Goal: Transaction & Acquisition: Purchase product/service

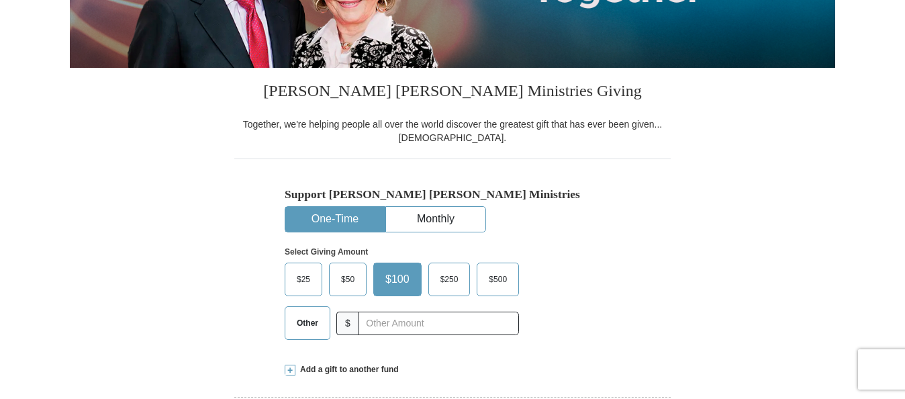
scroll to position [295, 0]
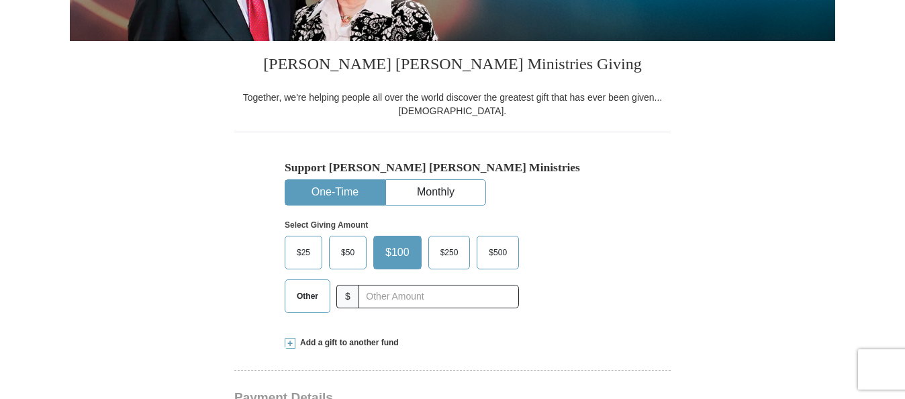
click at [441, 256] on span "$250" at bounding box center [450, 252] width 32 height 20
click at [0, 0] on input "$250" at bounding box center [0, 0] width 0 height 0
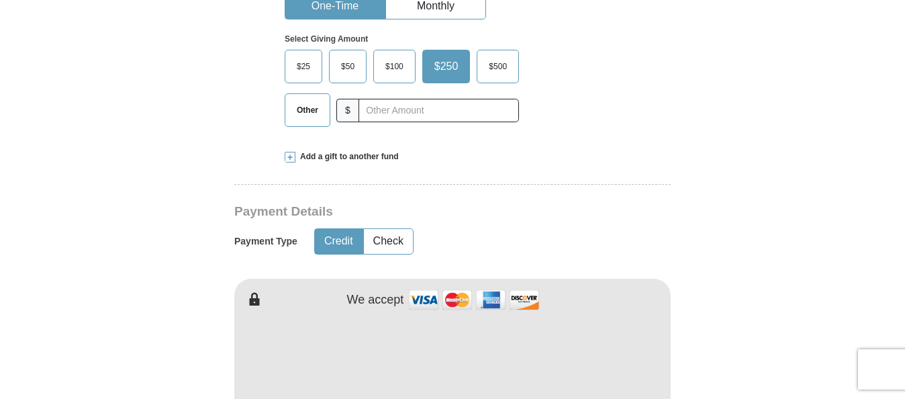
scroll to position [483, 0]
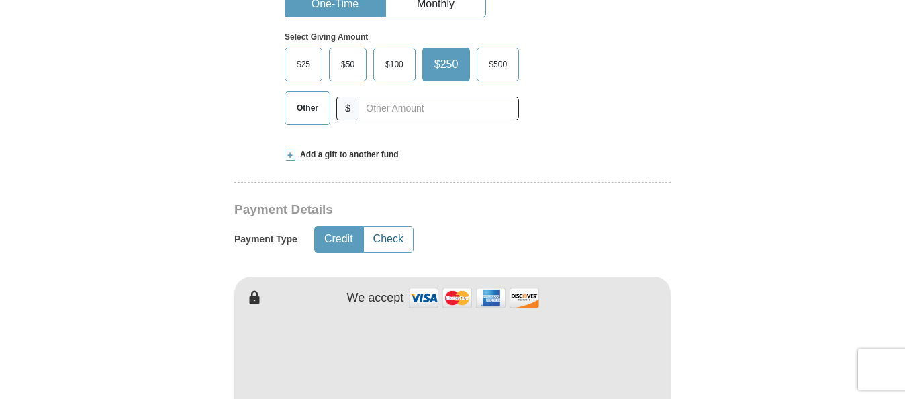
click at [396, 239] on button "Check" at bounding box center [388, 239] width 49 height 25
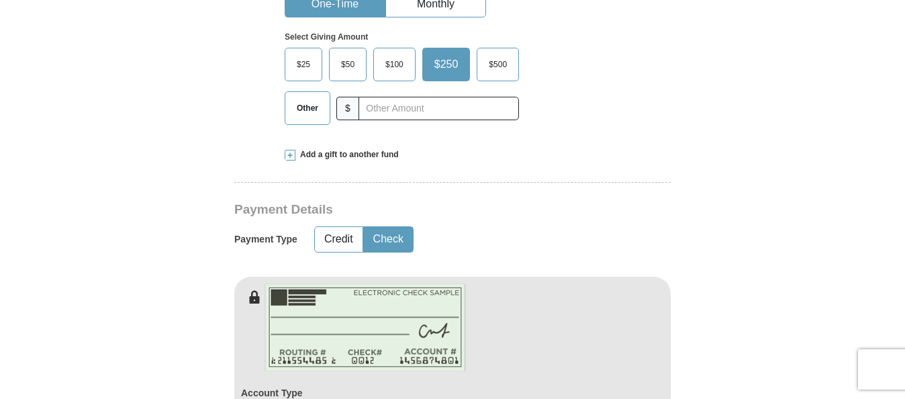
type button "Check"
type button "Credit"
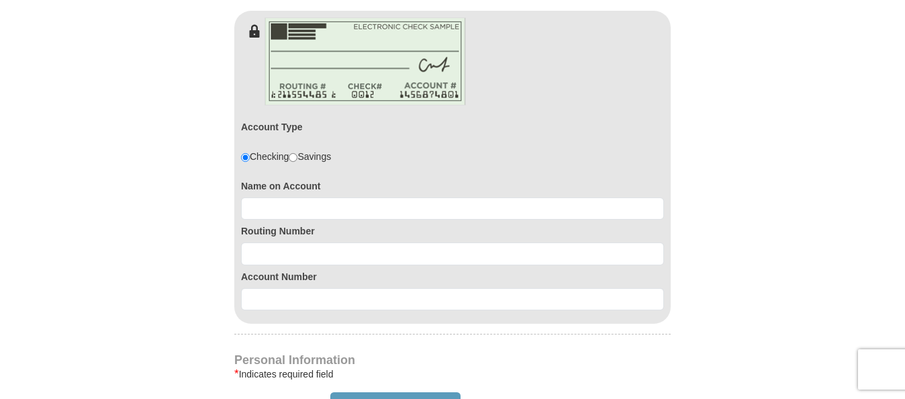
scroll to position [752, 0]
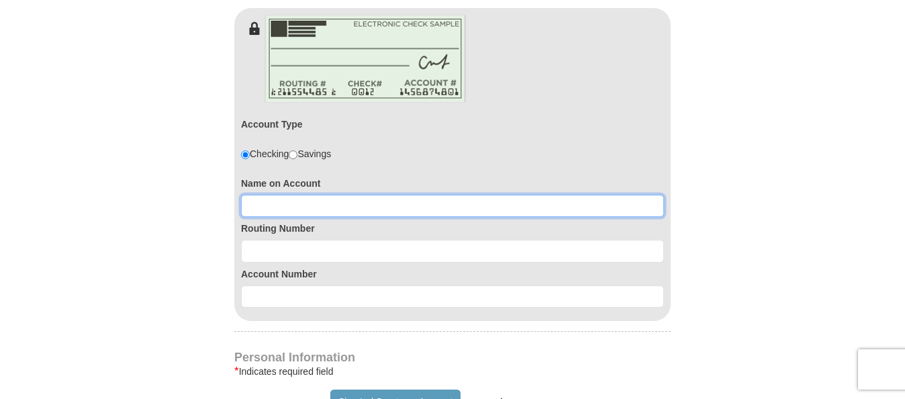
click at [258, 206] on input at bounding box center [452, 206] width 423 height 23
type input "[PERSON_NAME]"
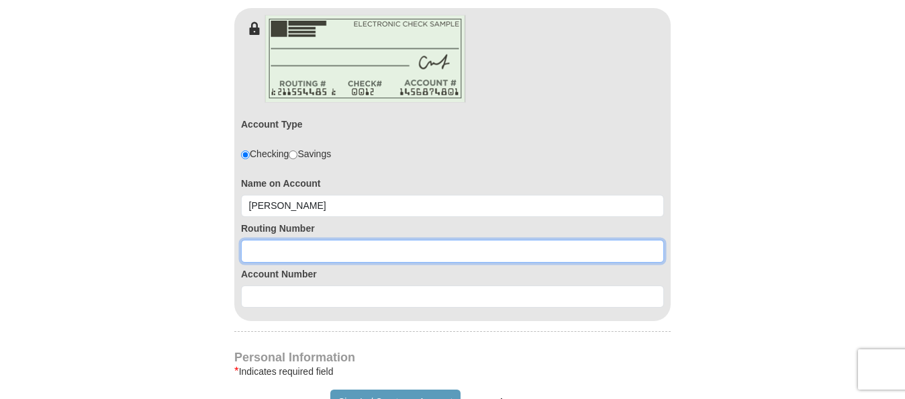
click at [283, 254] on input at bounding box center [452, 251] width 423 height 23
type input "107001232"
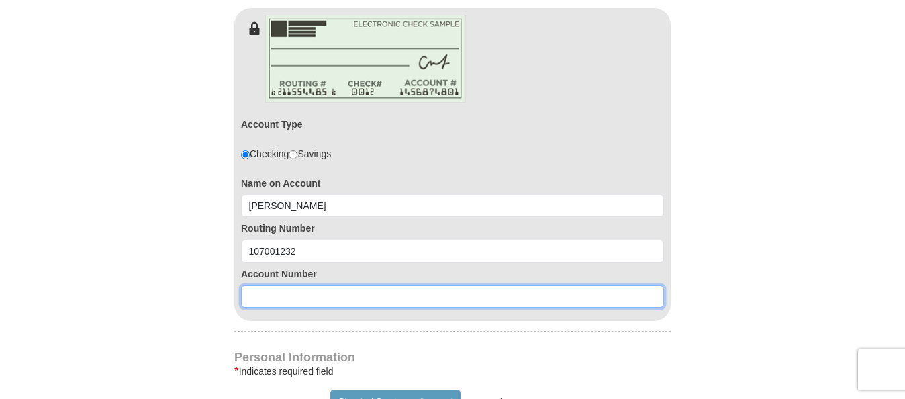
click at [277, 287] on input at bounding box center [452, 296] width 423 height 23
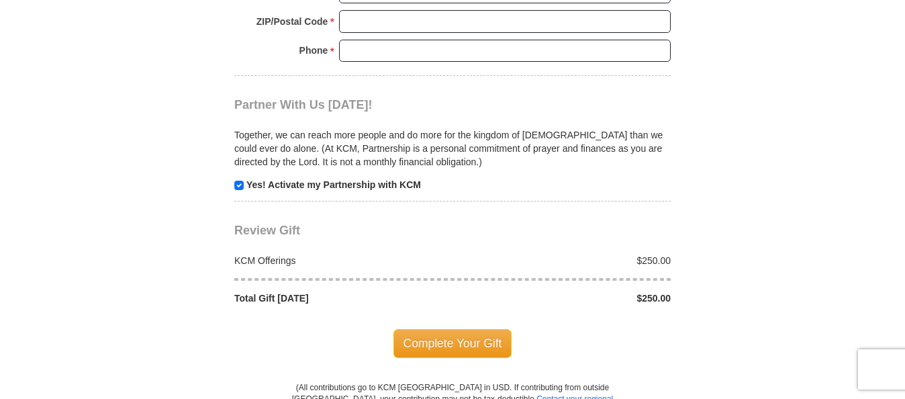
scroll to position [1436, 0]
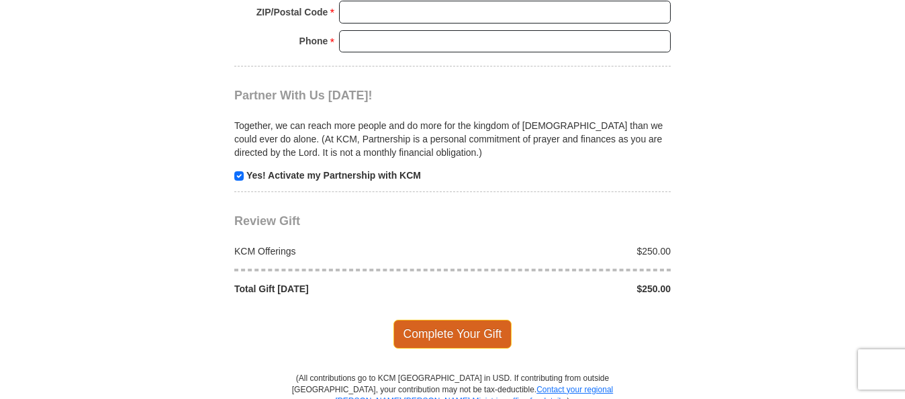
type input "3717300"
click at [439, 338] on span "Complete Your Gift" at bounding box center [452, 333] width 119 height 28
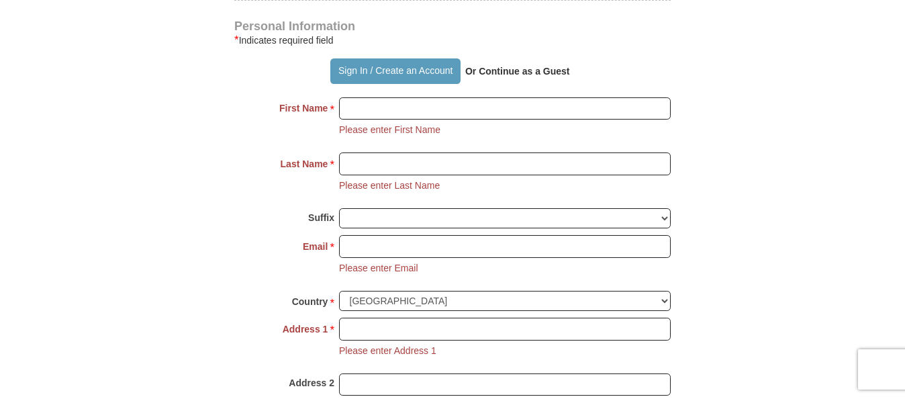
scroll to position [1071, 0]
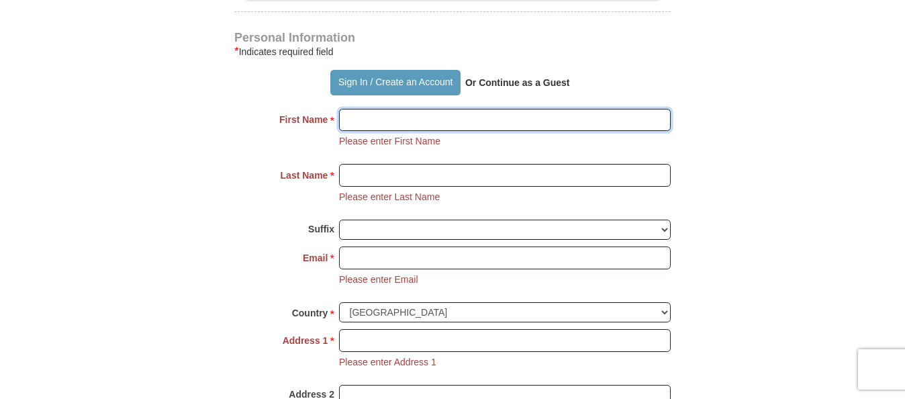
click at [502, 122] on input "First Name *" at bounding box center [505, 120] width 332 height 23
type input "[PERSON_NAME]"
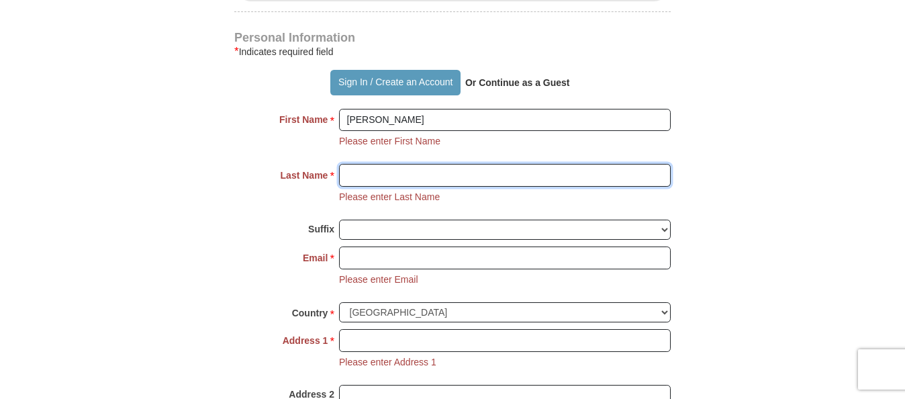
click at [452, 172] on input "Last Name *" at bounding box center [505, 175] width 332 height 23
type input "[PERSON_NAME]"
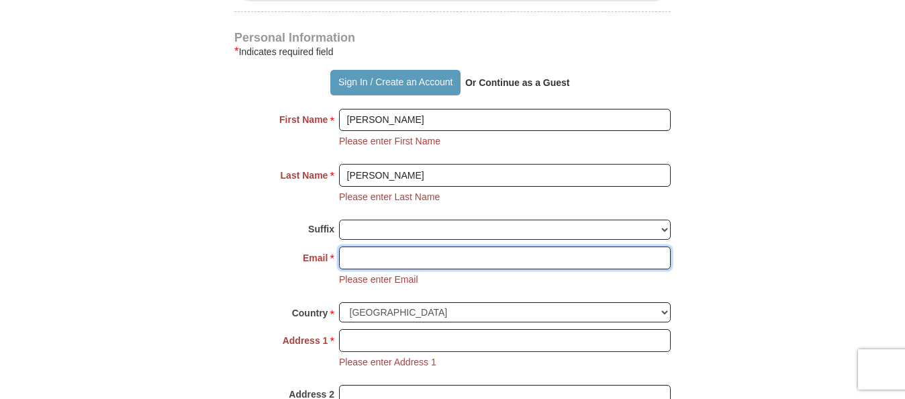
click at [372, 257] on input "Email *" at bounding box center [505, 257] width 332 height 23
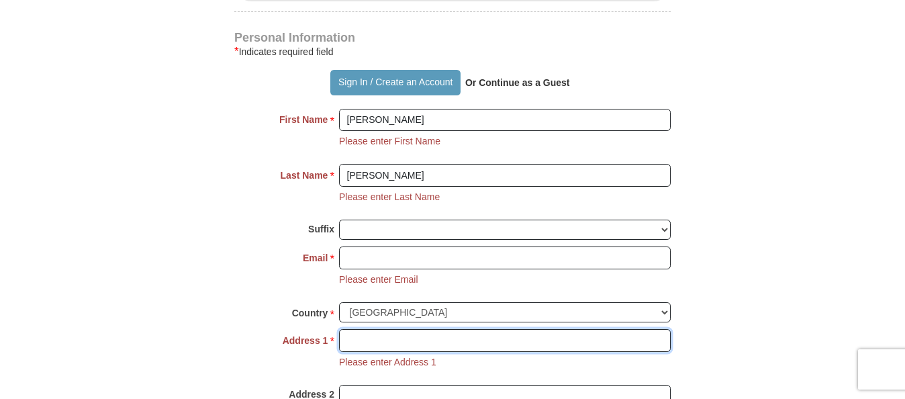
click at [367, 342] on input "Address 1 *" at bounding box center [505, 340] width 332 height 23
type input "[STREET_ADDRESS]"
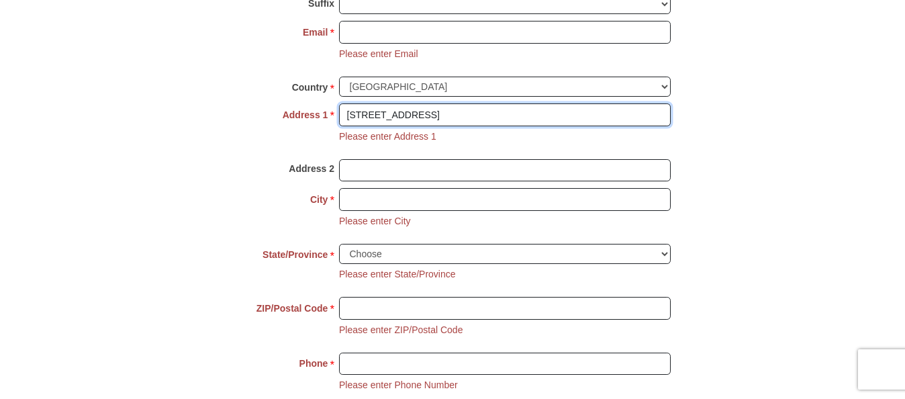
scroll to position [1346, 0]
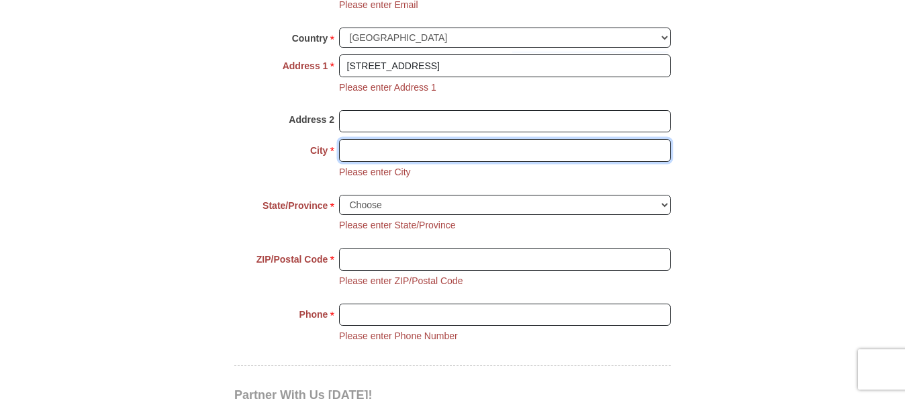
click at [346, 154] on input "City *" at bounding box center [505, 150] width 332 height 23
type input "Cheyenne"
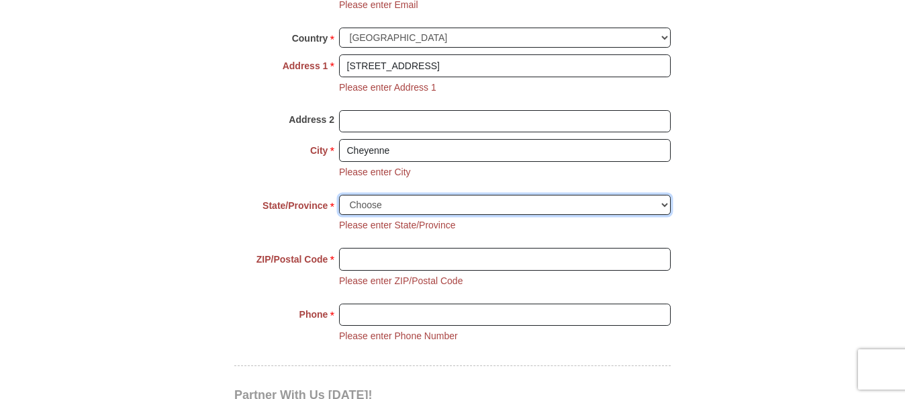
click at [383, 204] on select "Choose [US_STATE] [US_STATE] [US_STATE] [US_STATE] [US_STATE] Armed Forces Amer…" at bounding box center [505, 205] width 332 height 21
select select "WY"
click at [339, 195] on select "Choose [US_STATE] [US_STATE] [US_STATE] [US_STATE] [US_STATE] Armed Forces Amer…" at bounding box center [505, 205] width 332 height 21
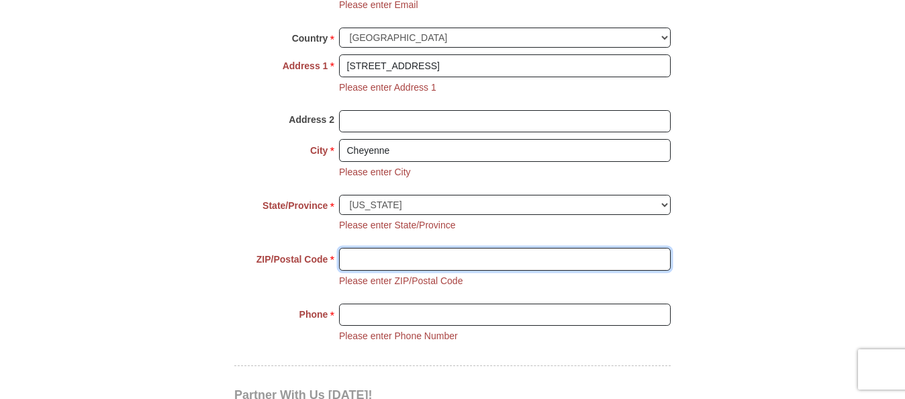
click at [387, 262] on input "ZIP/Postal Code *" at bounding box center [505, 259] width 332 height 23
type input "9"
type input "82007"
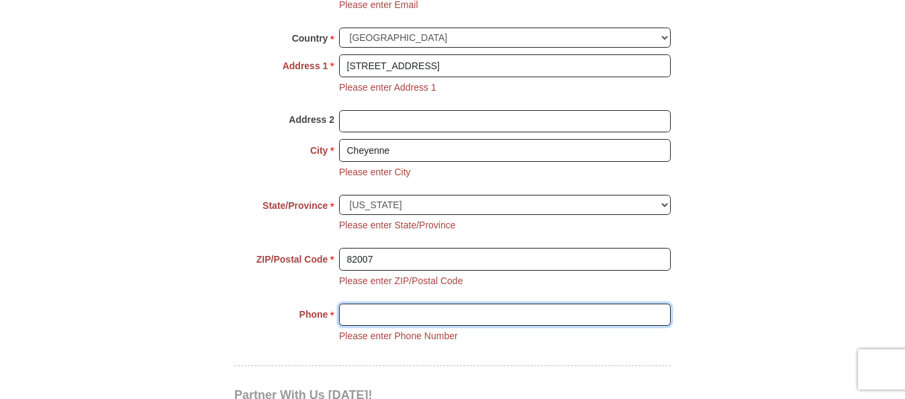
click at [389, 309] on input "Phone * *" at bounding box center [505, 314] width 332 height 23
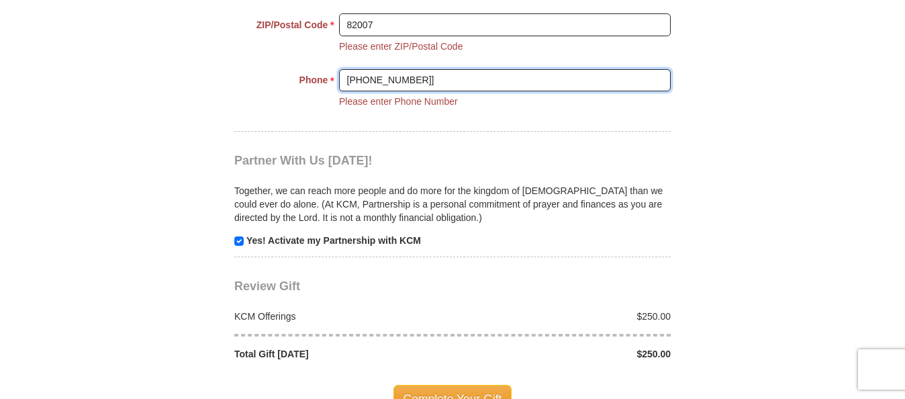
scroll to position [1595, 0]
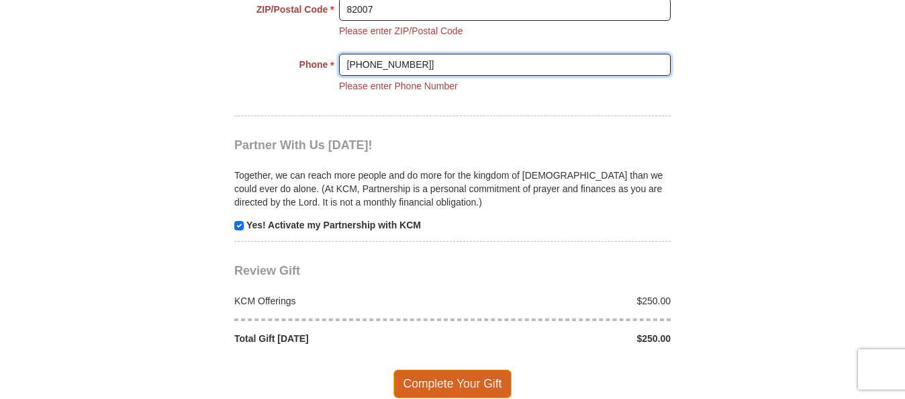
type input "[PHONE_NUMBER]]"
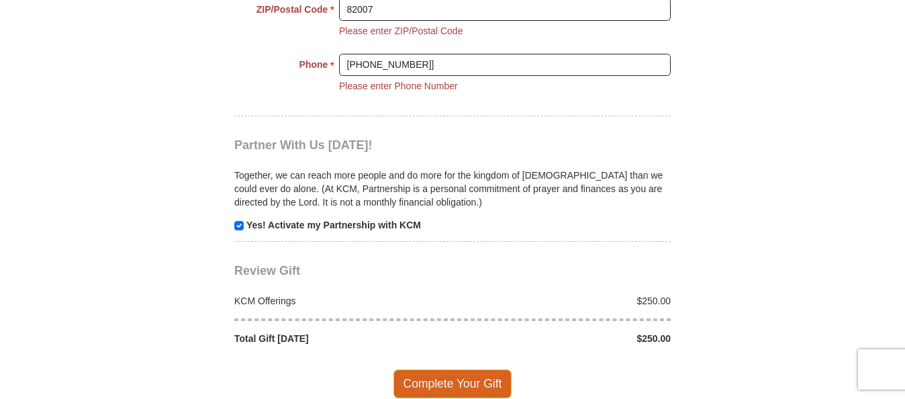
click at [444, 385] on span "Complete Your Gift" at bounding box center [452, 383] width 119 height 28
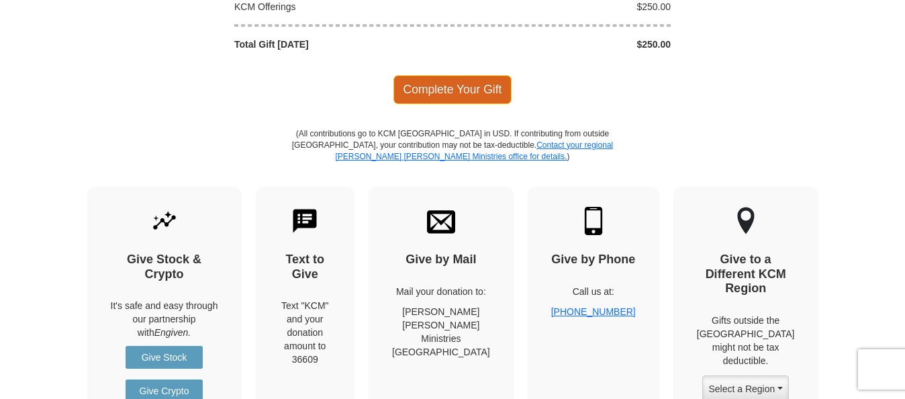
scroll to position [1710, 0]
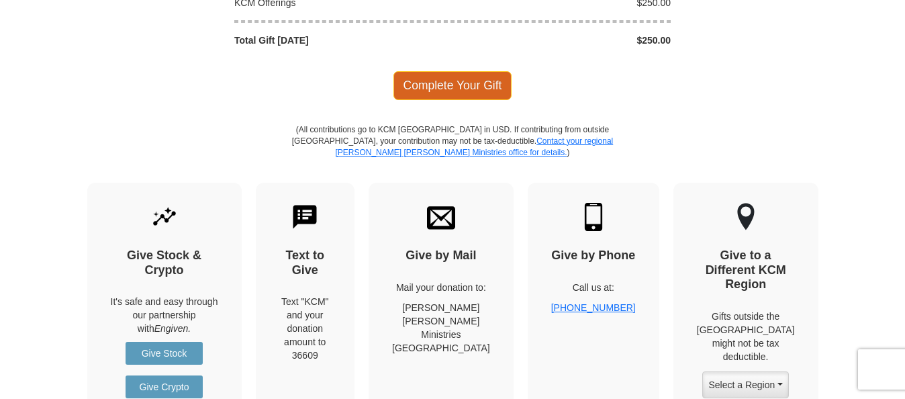
click at [441, 85] on span "Complete Your Gift" at bounding box center [452, 85] width 119 height 28
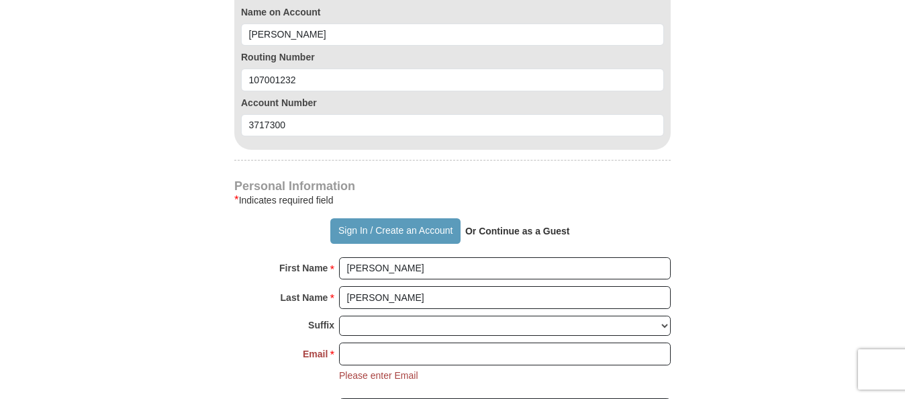
scroll to position [905, 0]
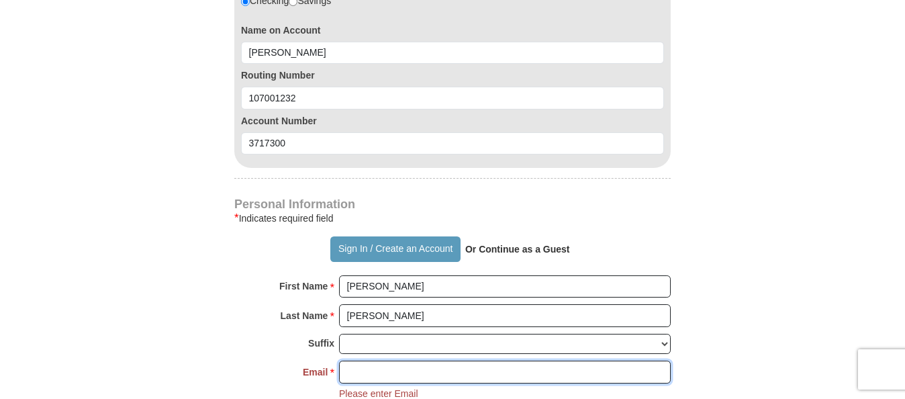
click at [356, 368] on input "Email *" at bounding box center [505, 371] width 332 height 23
type input "[PERSON_NAME][EMAIL_ADDRESS][PERSON_NAME][PERSON_NAME][DOMAIN_NAME]"
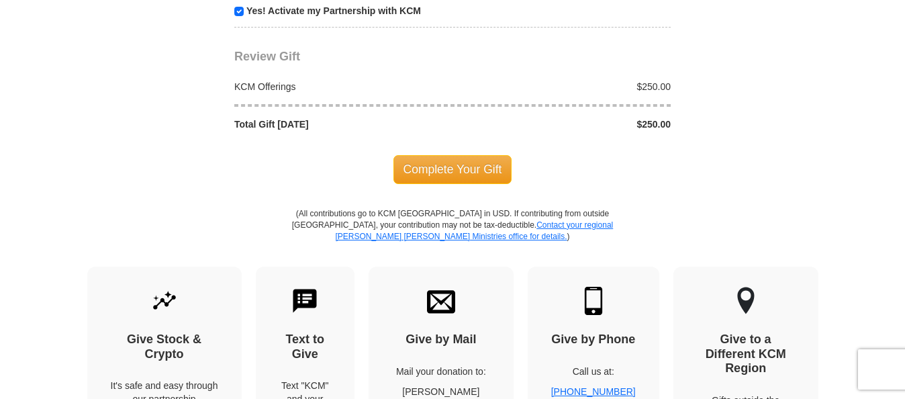
scroll to position [1623, 0]
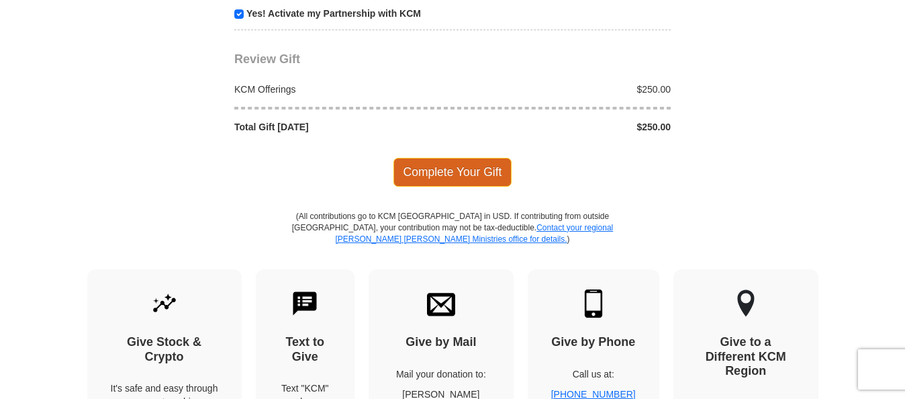
click at [452, 167] on span "Complete Your Gift" at bounding box center [452, 172] width 119 height 28
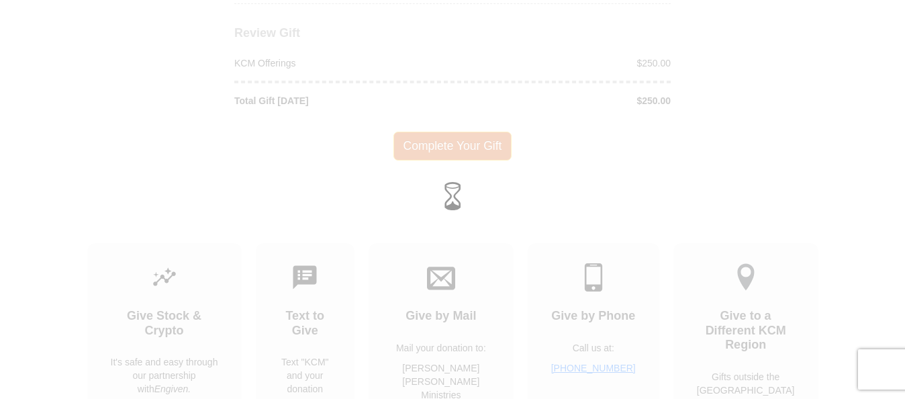
scroll to position [1597, 0]
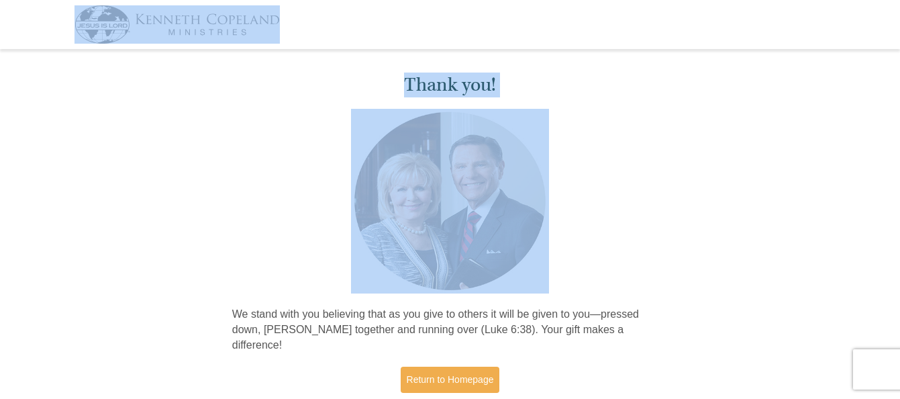
drag, startPoint x: 618, startPoint y: 220, endPoint x: 829, endPoint y: -41, distance: 335.5
